Goal: Transaction & Acquisition: Obtain resource

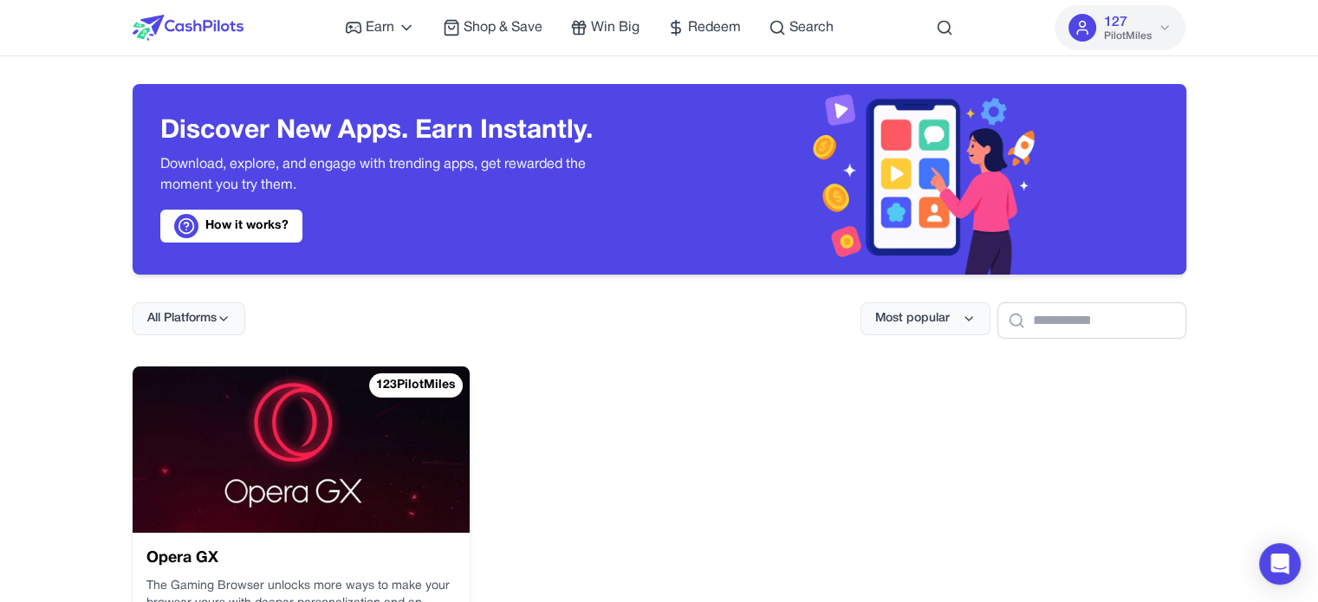
click at [201, 18] on img at bounding box center [188, 28] width 111 height 26
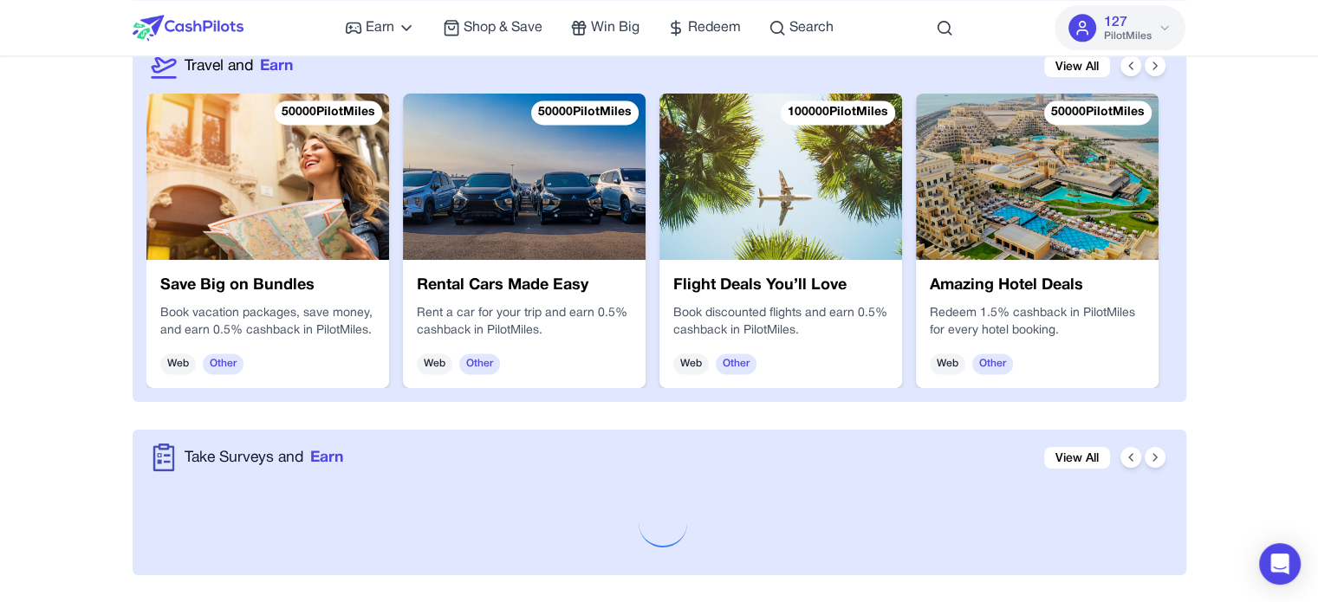
scroll to position [2599, 0]
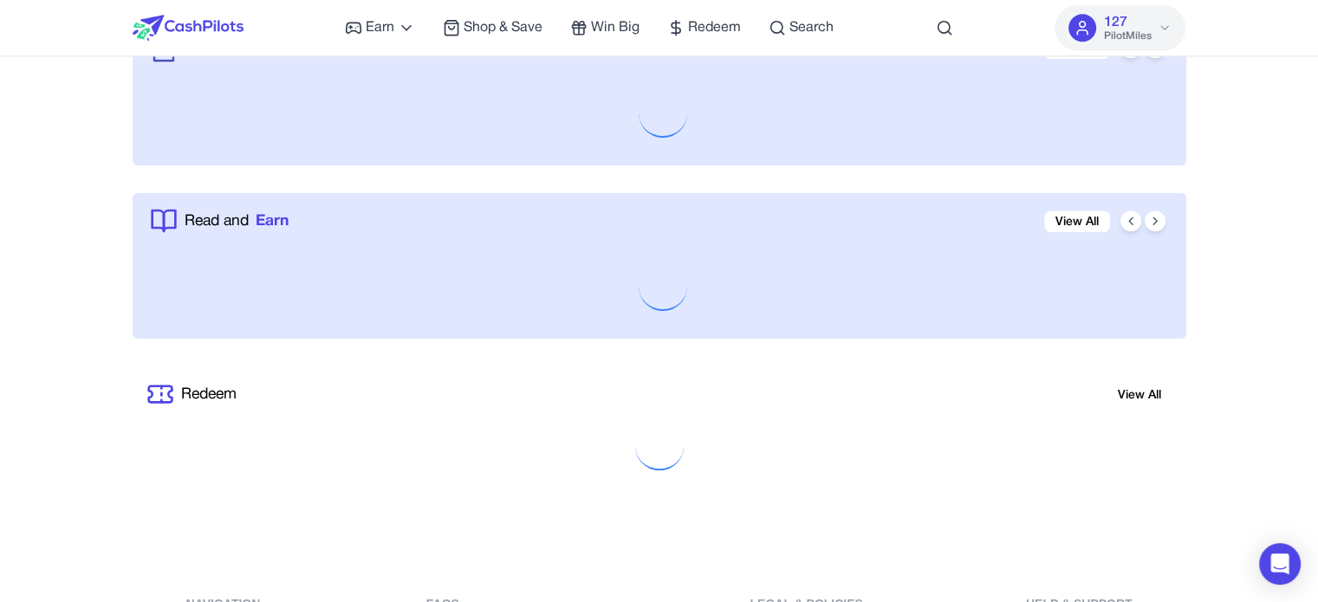
scroll to position [1646, 0]
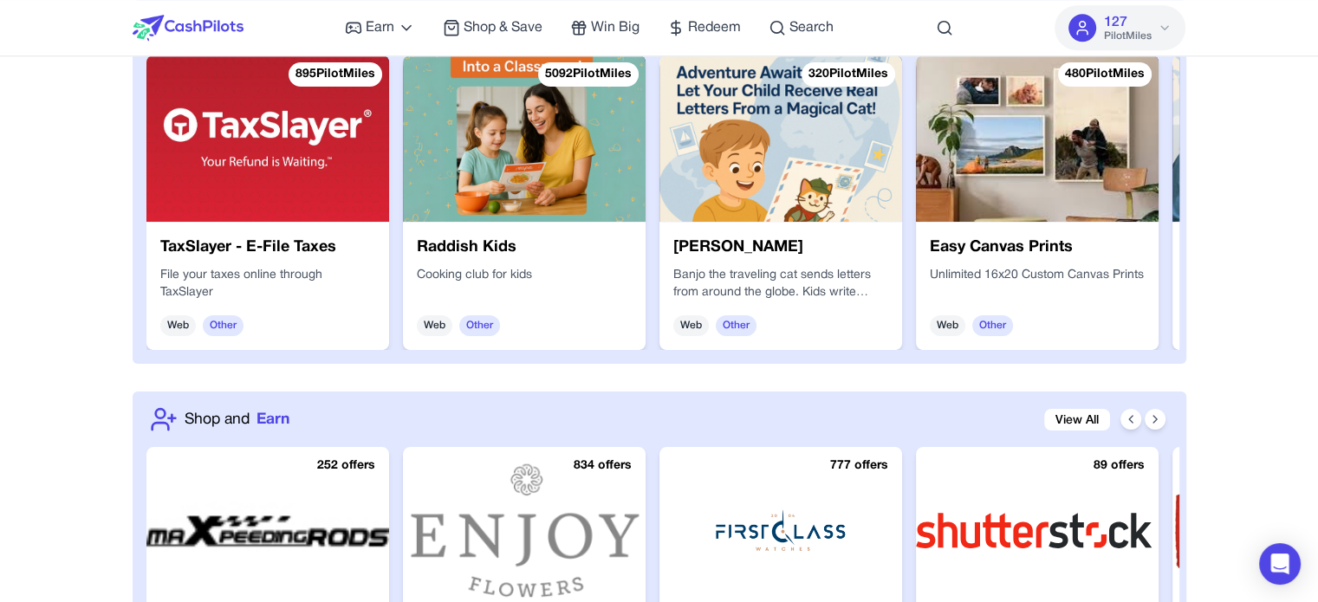
click at [1221, 315] on div "Earn Play Games Enjoy fun games and earn Try New App Test new app for rewards T…" at bounding box center [659, 596] width 1318 height 4484
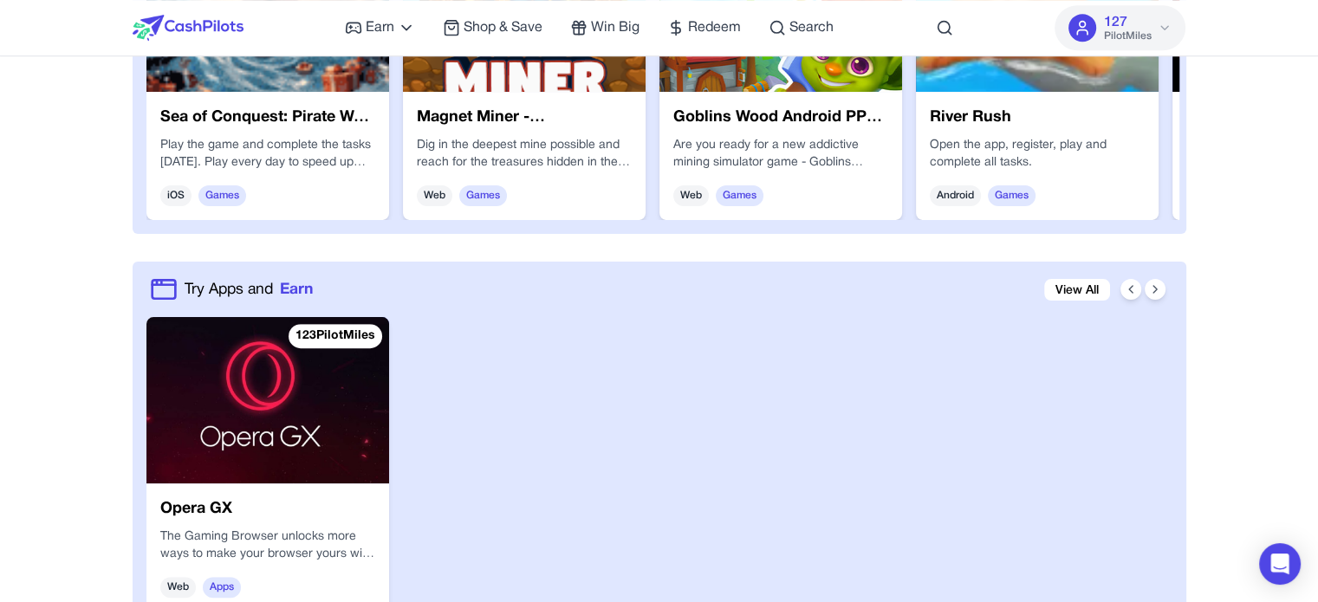
scroll to position [646, 0]
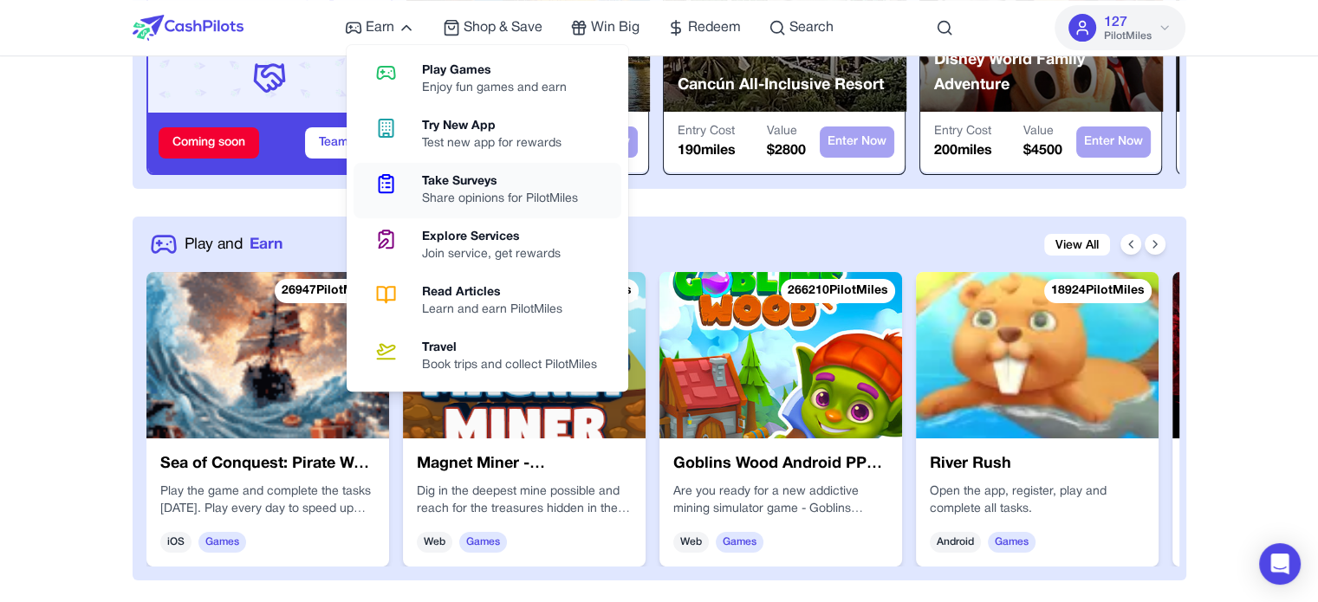
click at [463, 196] on div "Share opinions for PilotMiles" at bounding box center [507, 199] width 170 height 17
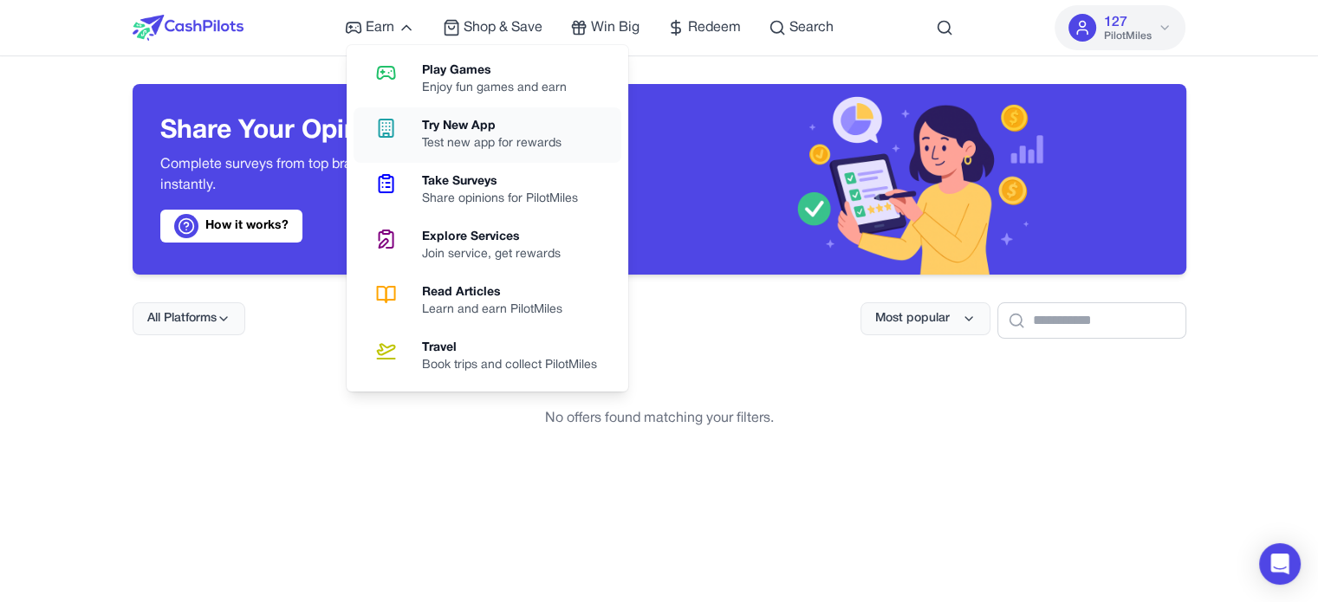
click at [424, 134] on div "Try New App" at bounding box center [498, 126] width 153 height 17
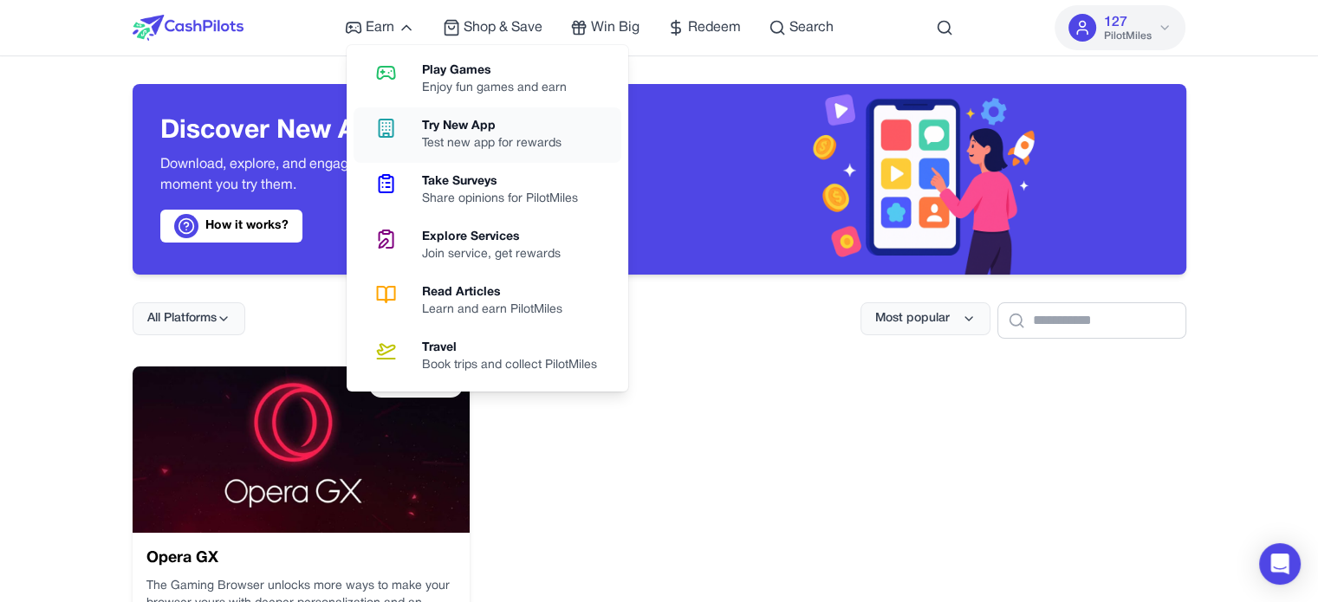
click at [451, 140] on div "Test new app for rewards" at bounding box center [498, 143] width 153 height 17
click at [470, 191] on div "Share opinions for PilotMiles" at bounding box center [507, 199] width 170 height 17
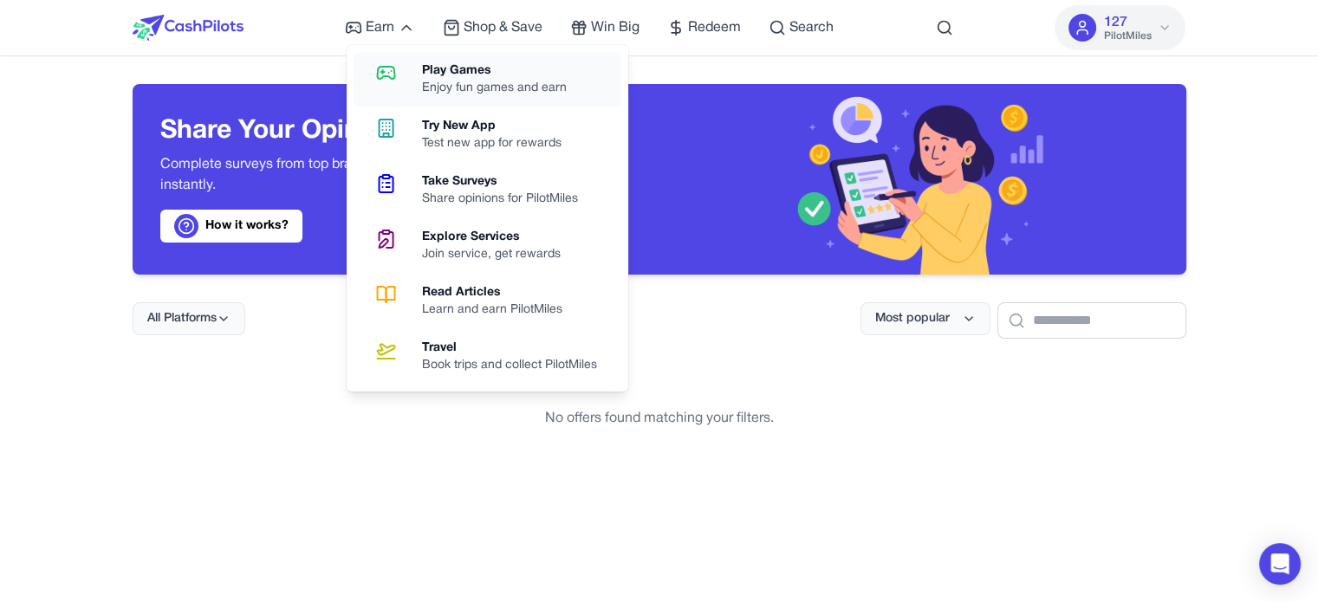
click at [440, 81] on div "Enjoy fun games and earn" at bounding box center [501, 88] width 159 height 17
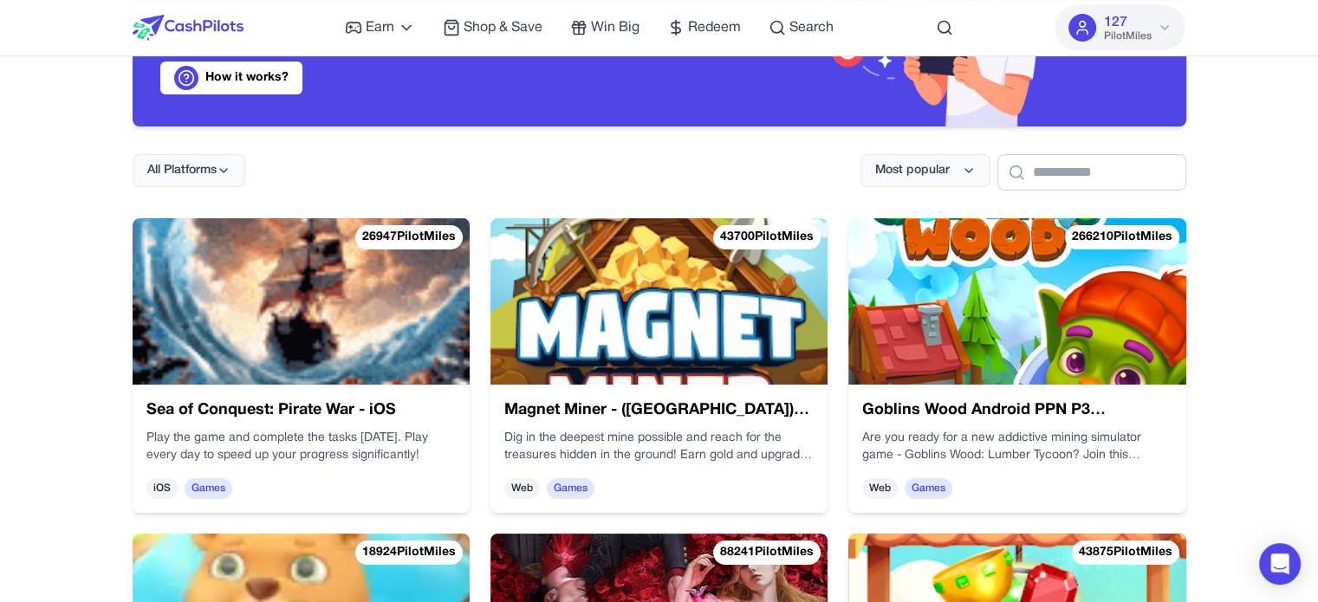
scroll to position [173, 0]
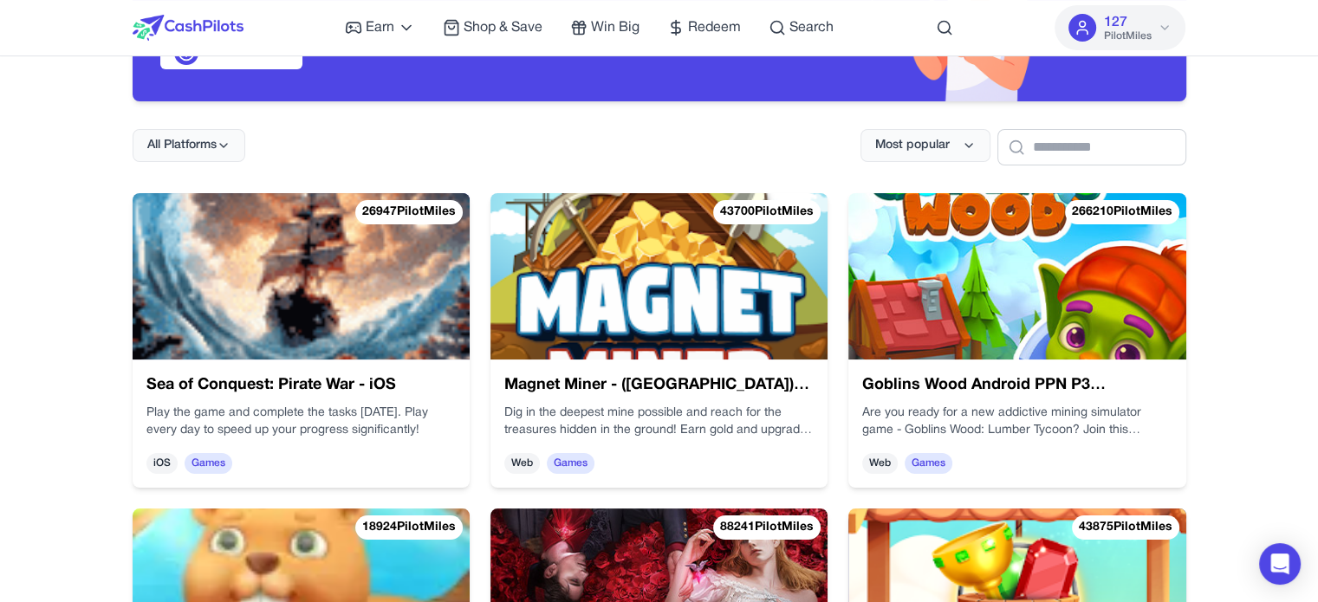
click at [392, 282] on img at bounding box center [301, 276] width 337 height 166
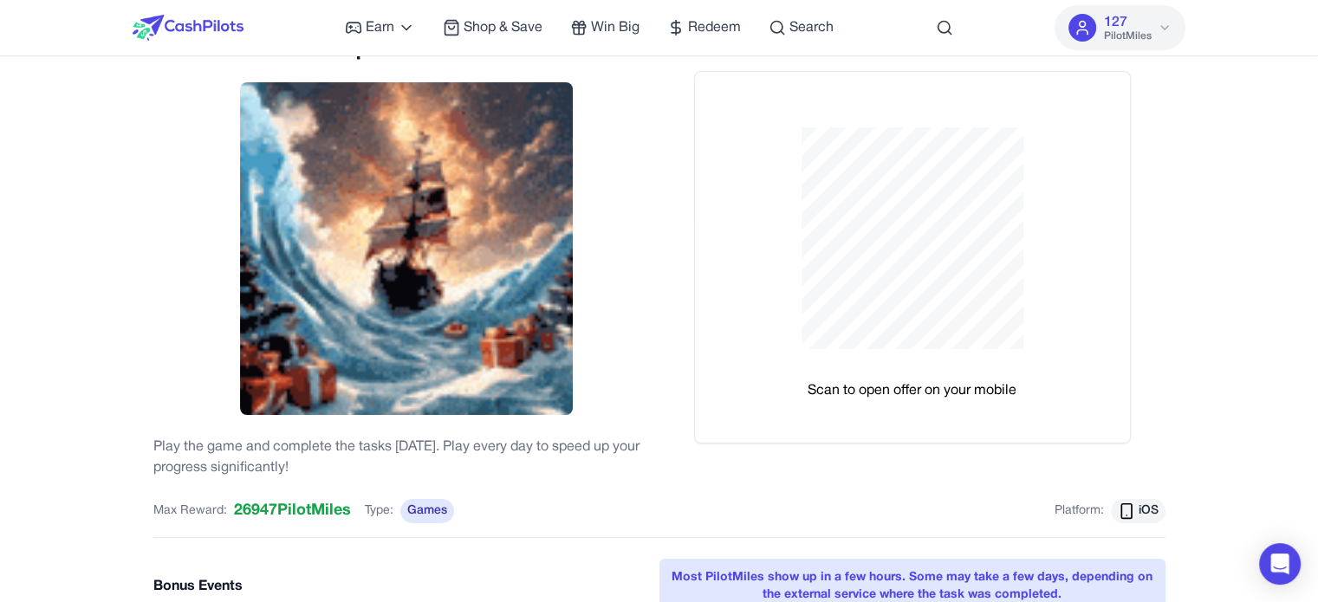
scroll to position [87, 0]
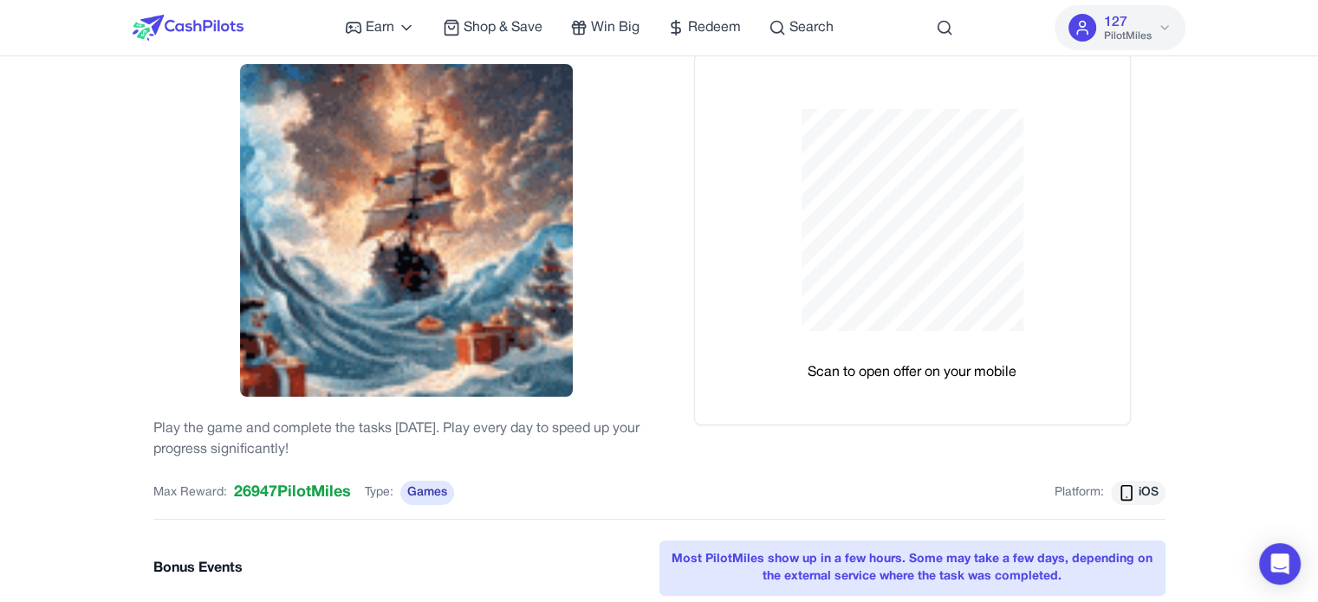
click at [1182, 283] on div "Sea of Conquest: Pirate War - iOS Play the game and complete the tasks in 30 da…" at bounding box center [660, 561] width 1054 height 1129
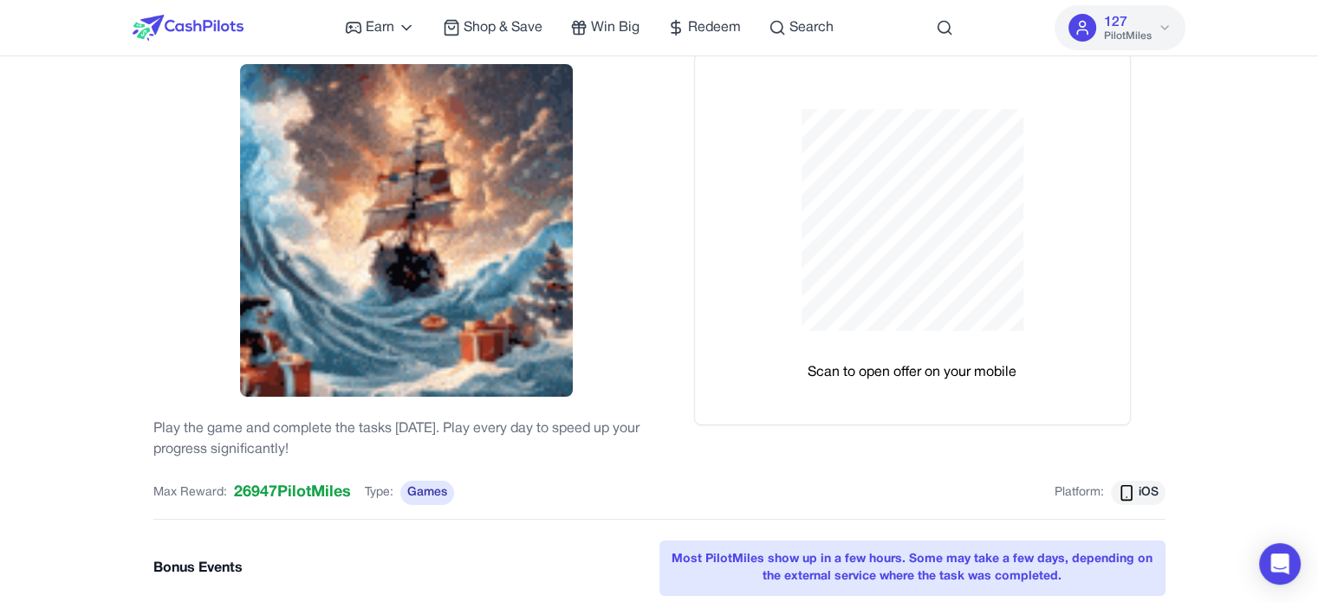
click at [1134, 192] on div "Scan to open offer on your mobile" at bounding box center [912, 239] width 506 height 373
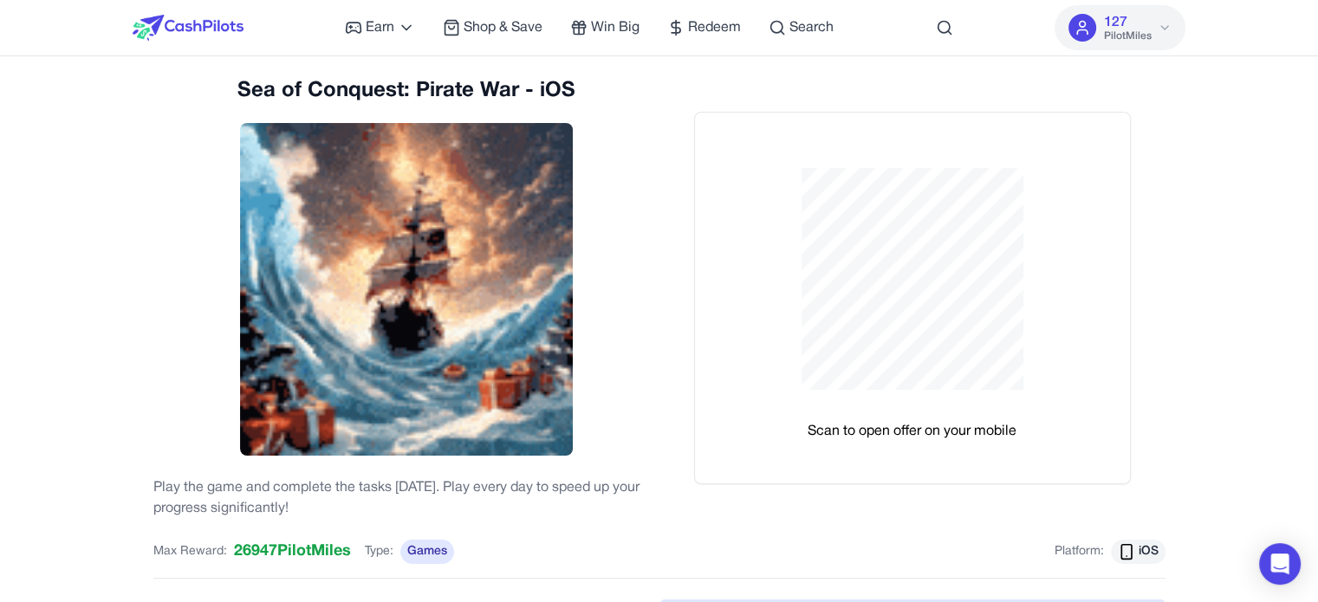
scroll to position [0, 0]
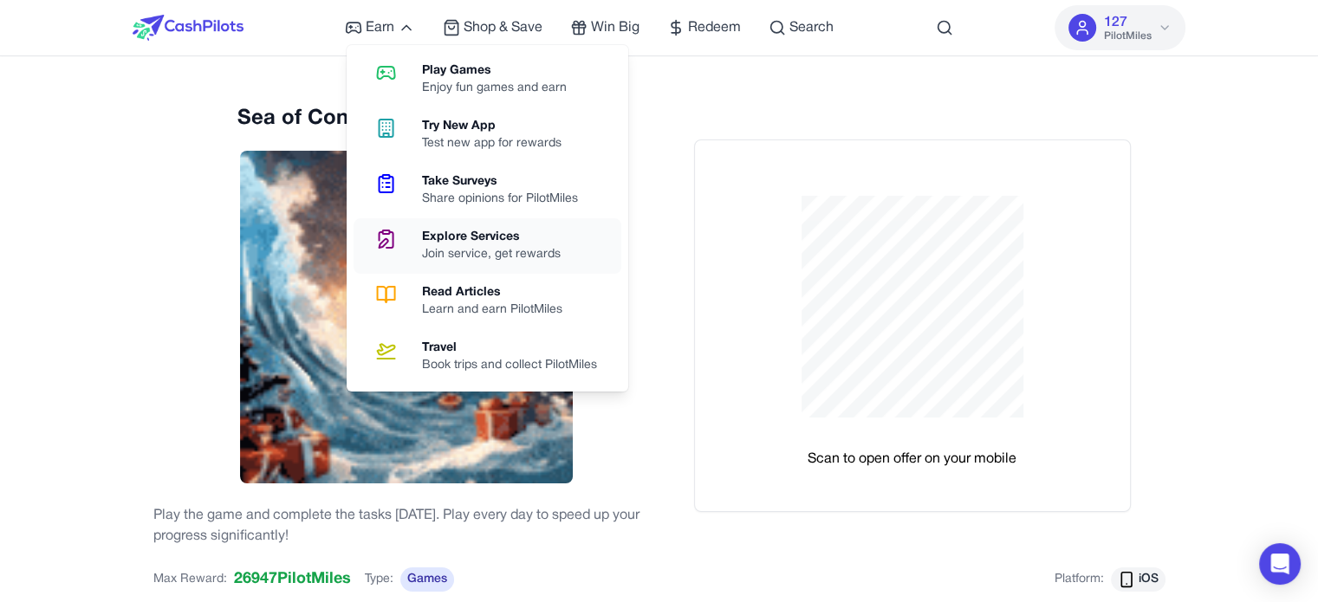
click at [503, 242] on div "Explore Services" at bounding box center [498, 237] width 152 height 17
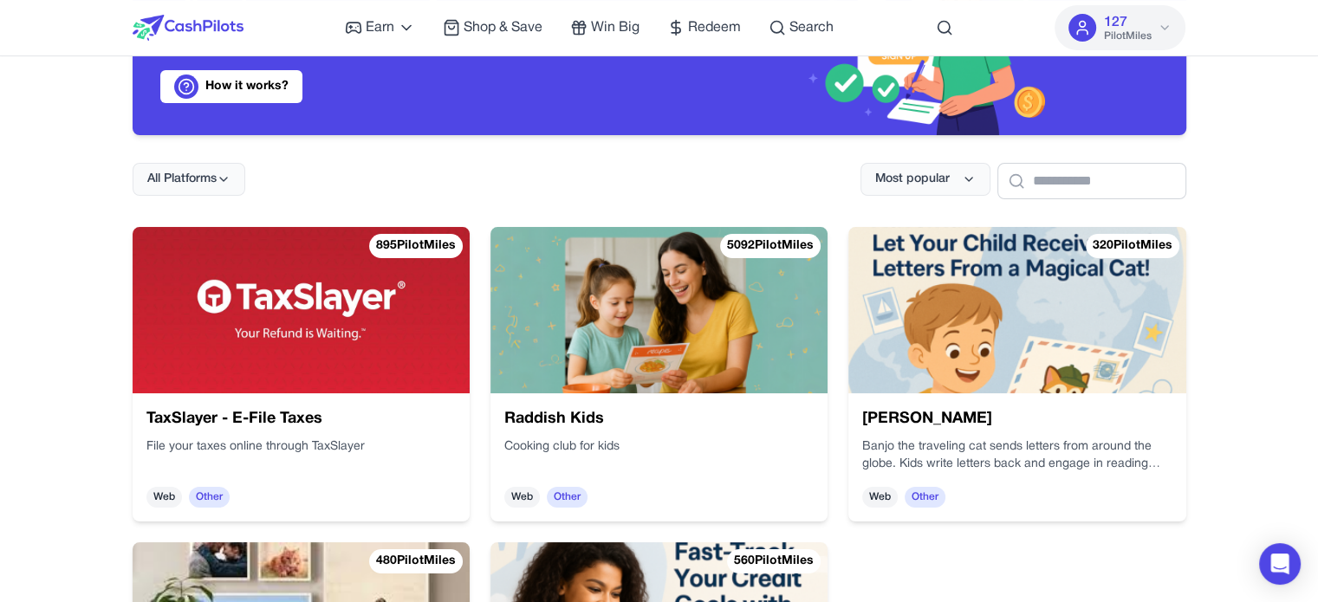
scroll to position [173, 0]
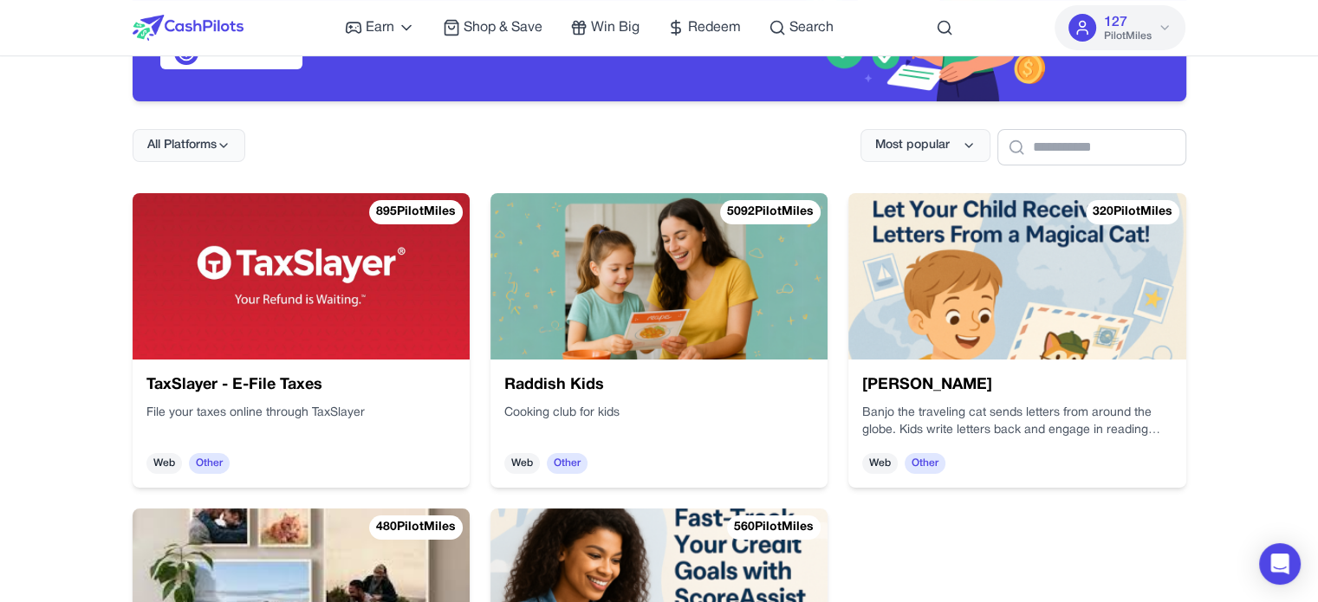
click at [321, 294] on img at bounding box center [301, 276] width 337 height 166
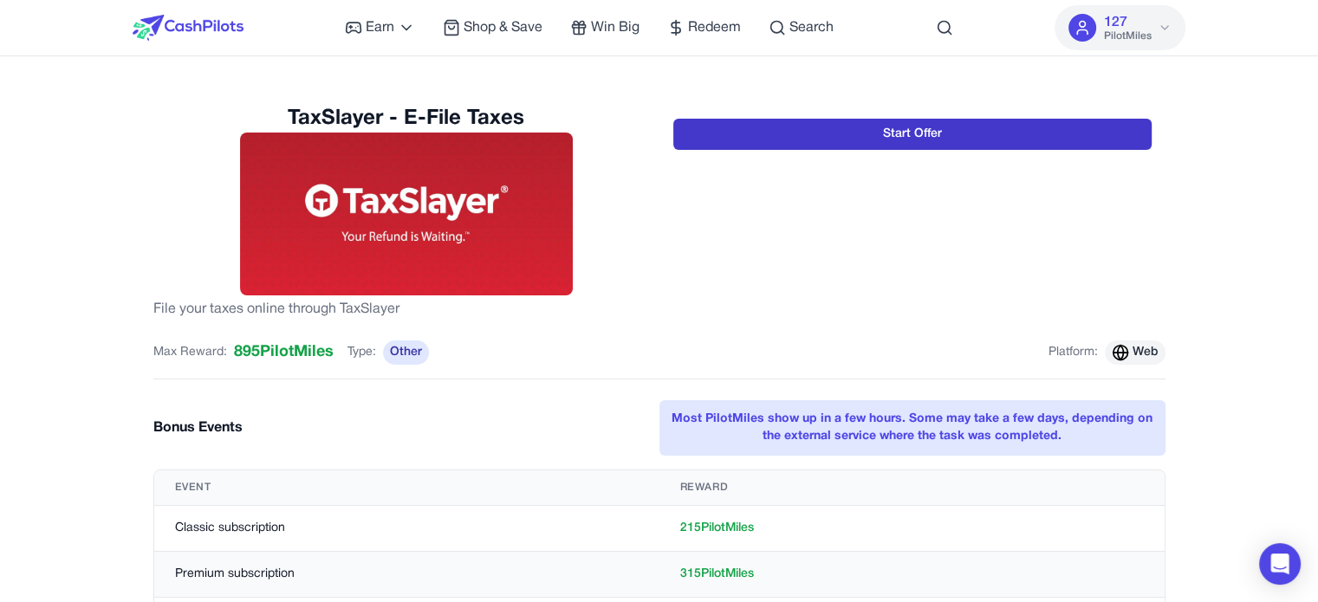
click at [926, 131] on button "Start Offer" at bounding box center [912, 134] width 478 height 31
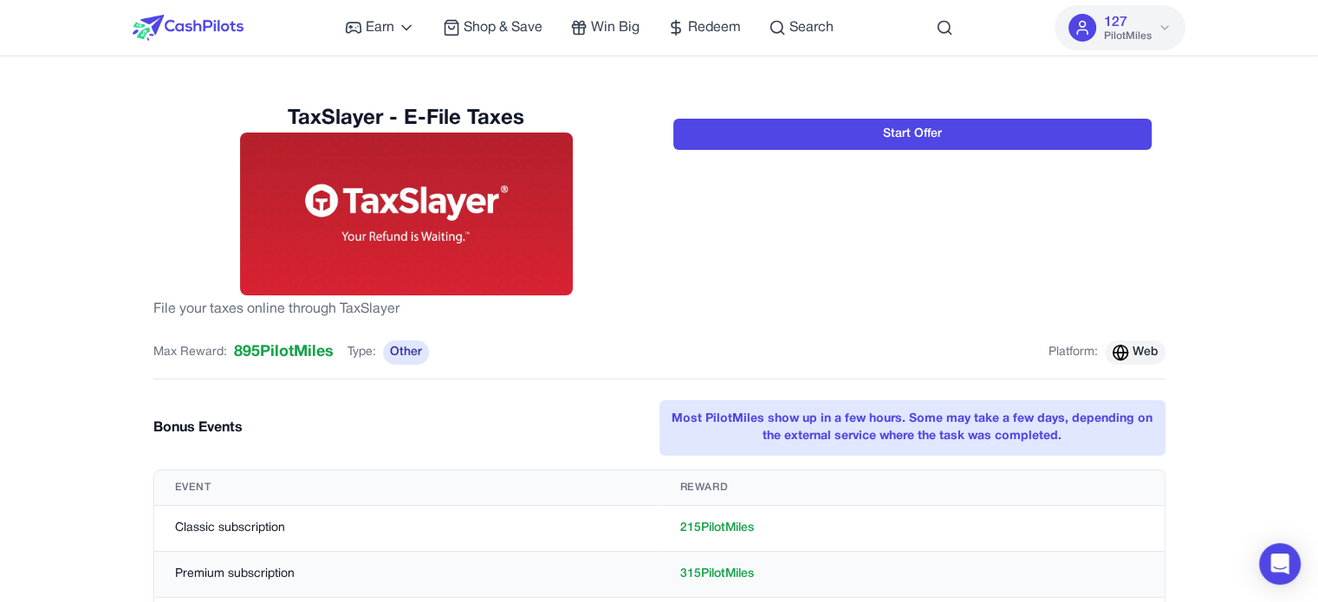
click at [889, 285] on div "Start Offer" at bounding box center [912, 212] width 506 height 215
click at [612, 101] on div "TaxSlayer - E-File Taxes File your taxes online through TaxSlayer Start Offer M…" at bounding box center [660, 374] width 1054 height 580
click at [681, 265] on div "Start Offer" at bounding box center [912, 212] width 506 height 215
